Goal: Task Accomplishment & Management: Use online tool/utility

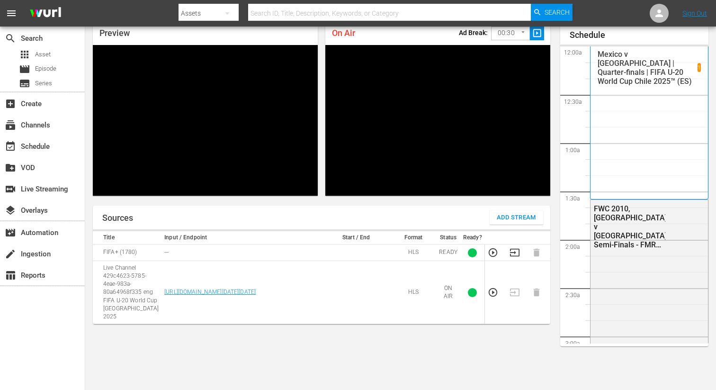
scroll to position [2037, 0]
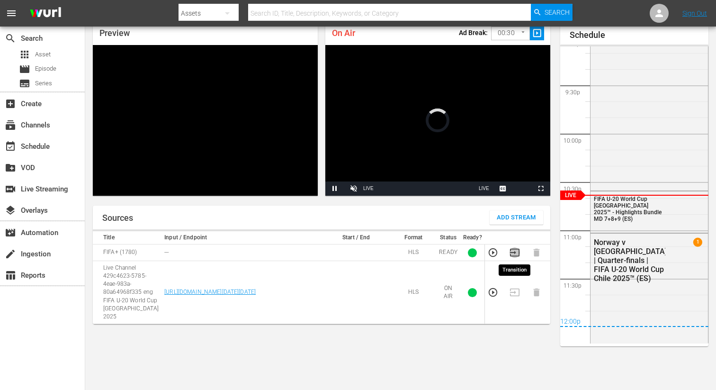
click at [512, 252] on icon "button" at bounding box center [514, 253] width 9 height 8
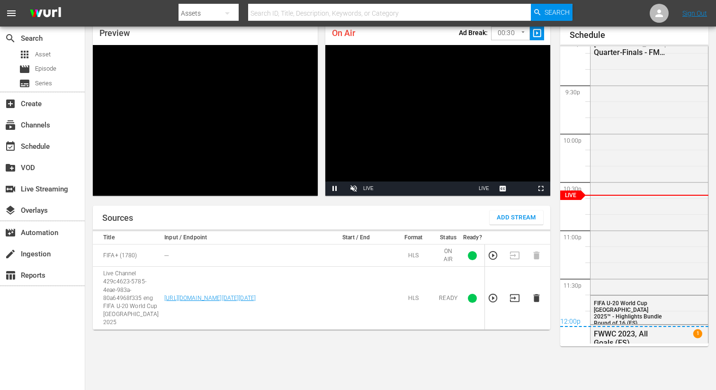
click at [533, 286] on td at bounding box center [539, 298] width 22 height 63
click at [533, 293] on icon "button" at bounding box center [536, 298] width 10 height 10
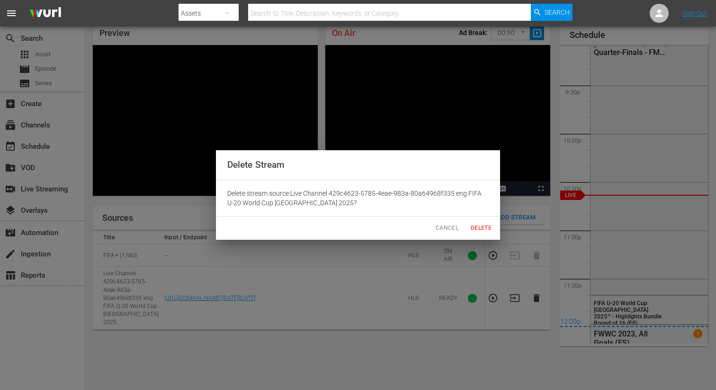
click at [484, 222] on button "Delete" at bounding box center [481, 228] width 30 height 16
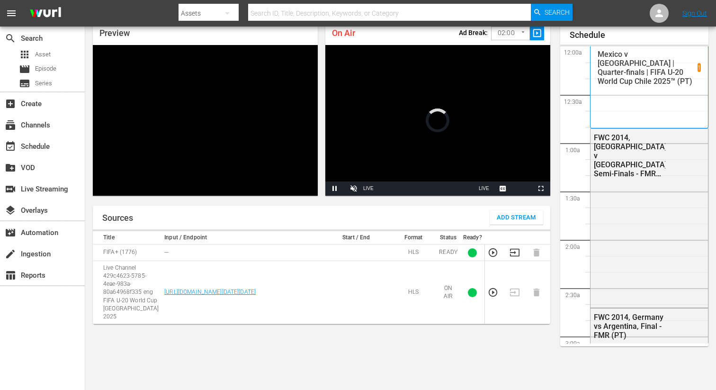
scroll to position [2037, 0]
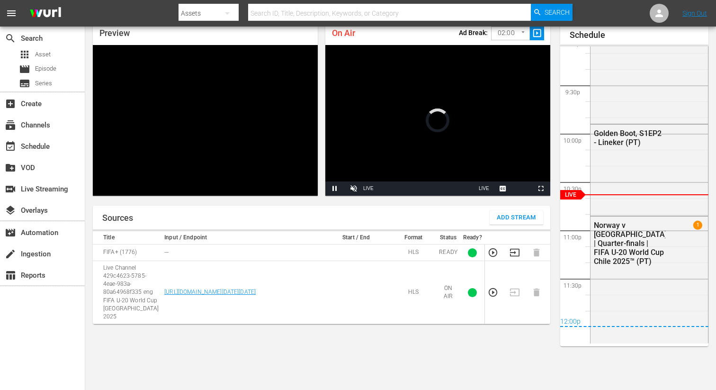
click at [515, 262] on td at bounding box center [518, 292] width 22 height 63
click at [515, 252] on icon "button" at bounding box center [514, 252] width 10 height 10
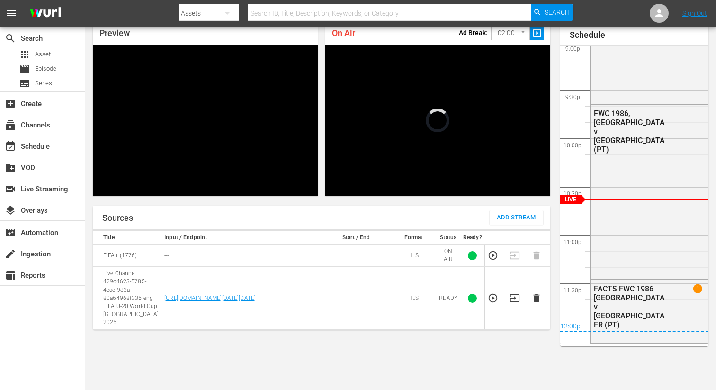
scroll to position [2033, 0]
click at [541, 299] on td at bounding box center [539, 298] width 22 height 63
click at [540, 298] on icon "button" at bounding box center [536, 298] width 10 height 10
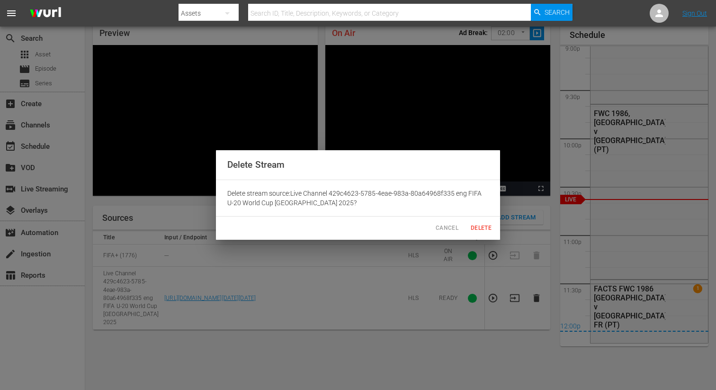
click at [479, 216] on div "Delete Stream Delete stream source: Live Channel 429c4623-5785-4eae-983a-80a649…" at bounding box center [358, 194] width 284 height 89
click at [479, 225] on span "Delete" at bounding box center [481, 228] width 23 height 10
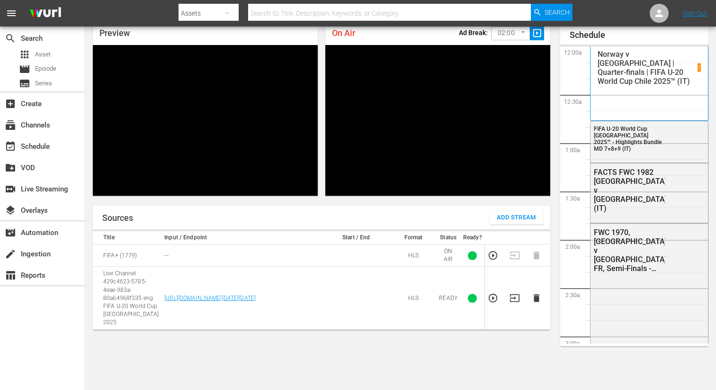
scroll to position [2037, 0]
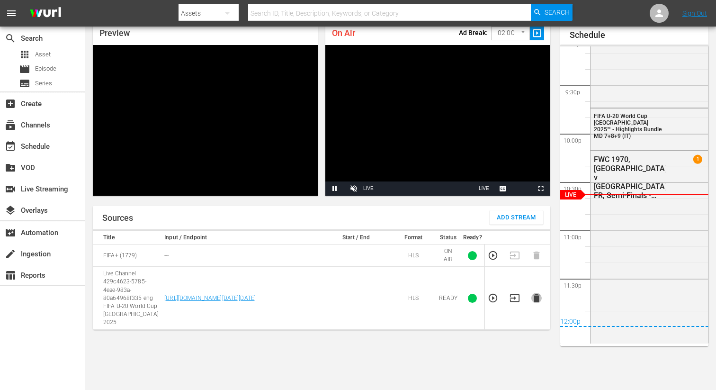
click at [534, 296] on icon "button" at bounding box center [536, 298] width 6 height 8
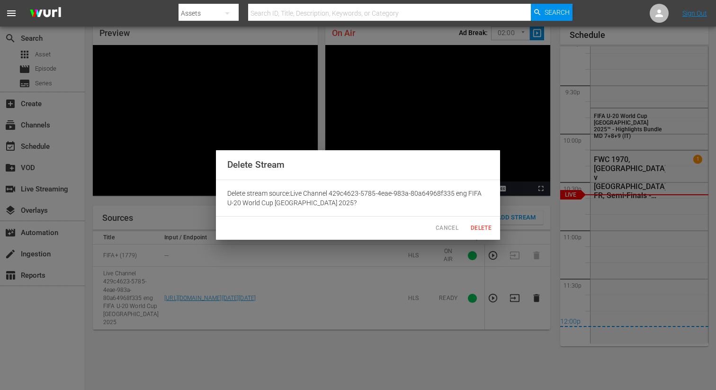
click at [484, 230] on span "Delete" at bounding box center [481, 228] width 23 height 10
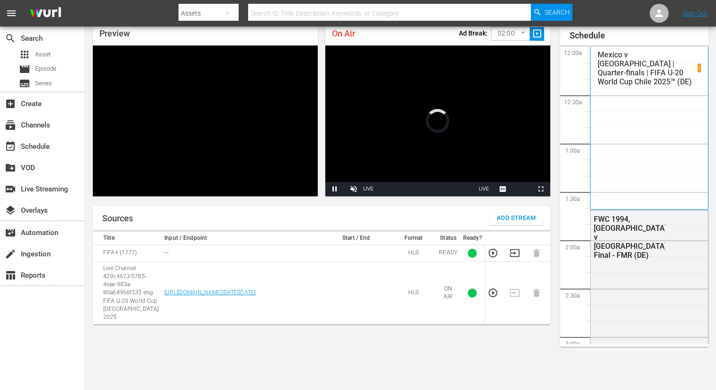
scroll to position [2037, 0]
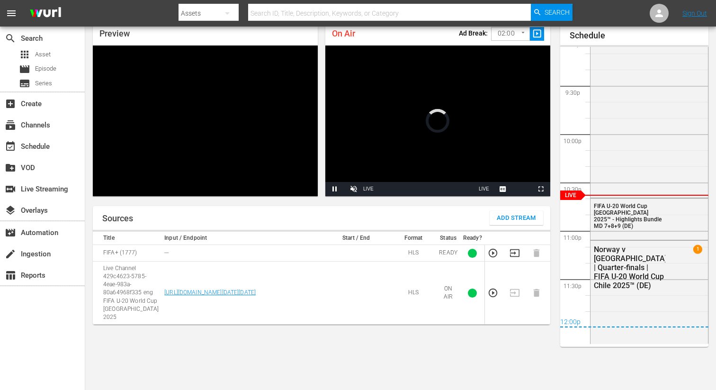
click at [519, 251] on icon "button" at bounding box center [514, 253] width 10 height 10
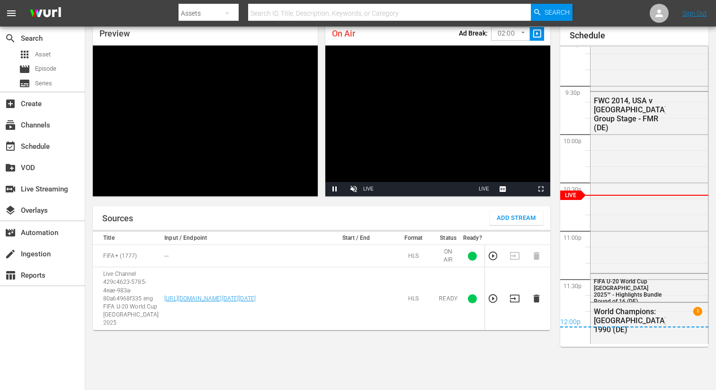
click at [537, 299] on icon "button" at bounding box center [536, 298] width 10 height 10
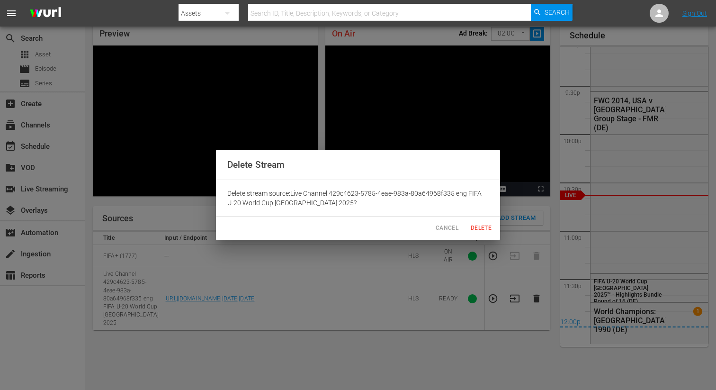
click at [481, 224] on span "Delete" at bounding box center [481, 228] width 23 height 10
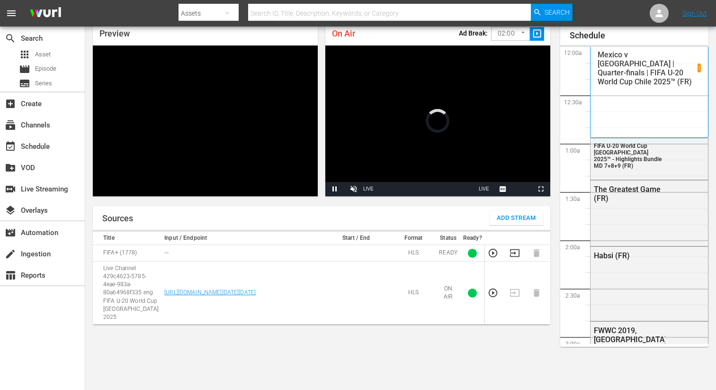
scroll to position [2037, 0]
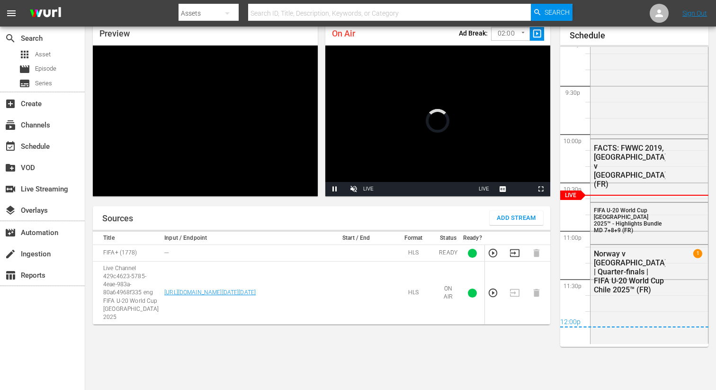
click at [516, 255] on icon "button" at bounding box center [514, 253] width 10 height 10
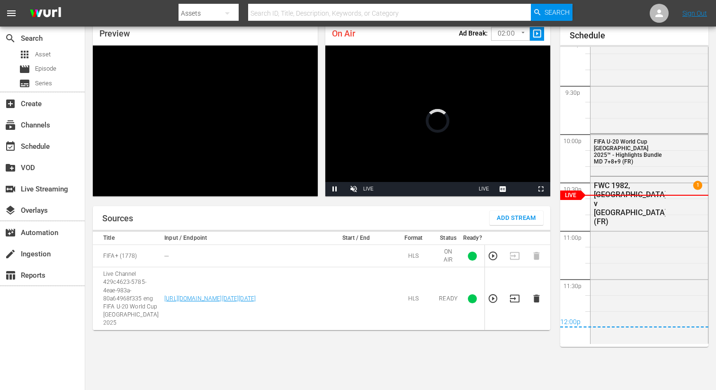
click at [543, 299] on td at bounding box center [539, 298] width 22 height 63
click at [537, 294] on icon "button" at bounding box center [536, 298] width 6 height 8
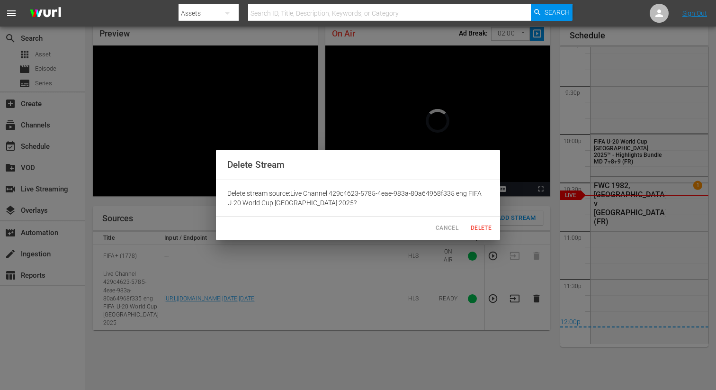
click at [486, 225] on span "Delete" at bounding box center [481, 228] width 23 height 10
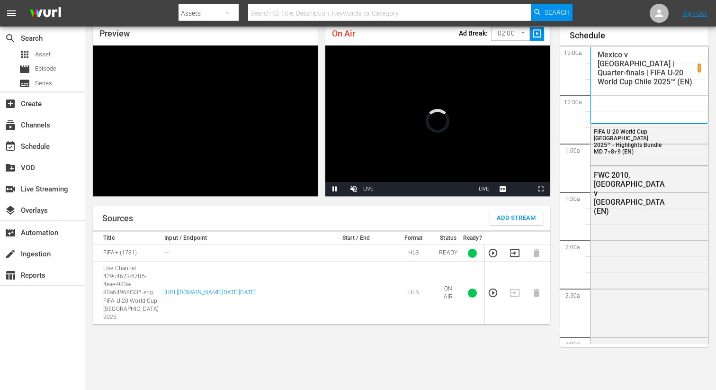
scroll to position [2037, 0]
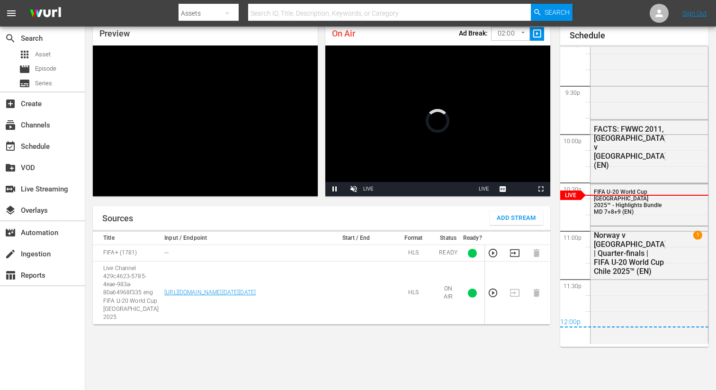
click at [514, 254] on icon "button" at bounding box center [514, 253] width 10 height 10
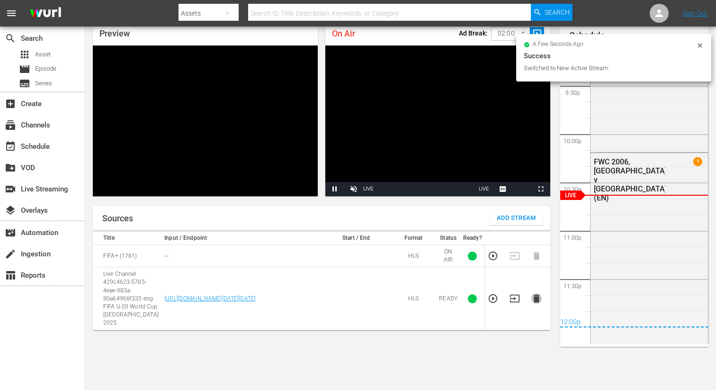
click at [538, 296] on icon "button" at bounding box center [536, 298] width 6 height 8
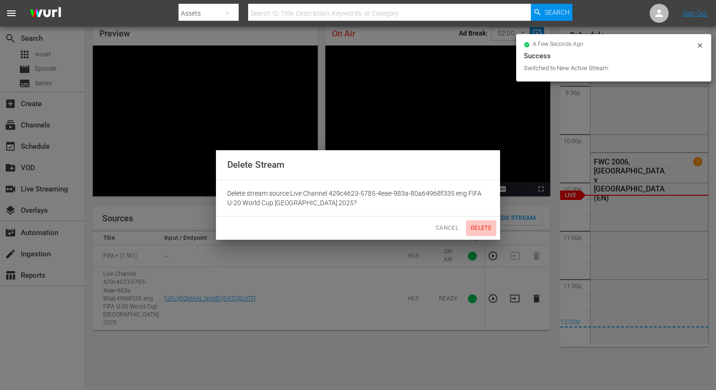
click at [479, 222] on button "Delete" at bounding box center [481, 228] width 30 height 16
